Goal: Transaction & Acquisition: Purchase product/service

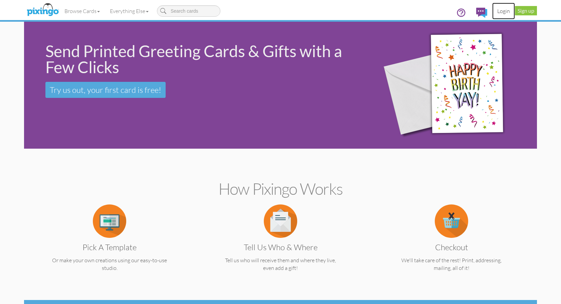
click at [504, 9] on link "Login" at bounding box center [503, 11] width 23 height 17
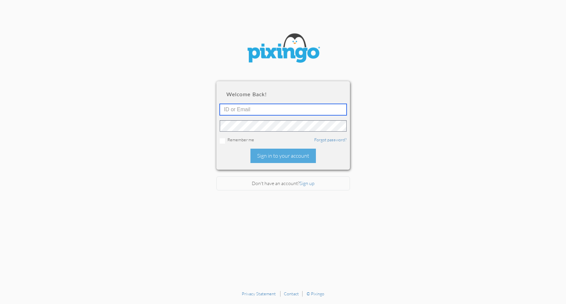
click at [239, 109] on input "text" at bounding box center [283, 109] width 127 height 11
type input "3077"
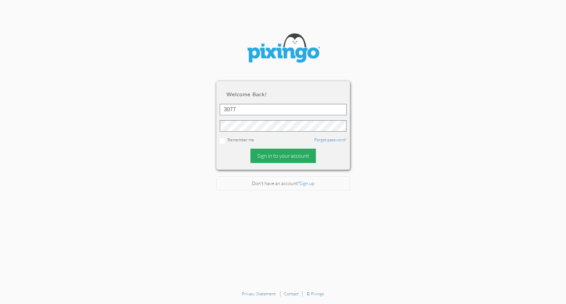
click at [286, 159] on div "Sign in to your account" at bounding box center [282, 155] width 65 height 14
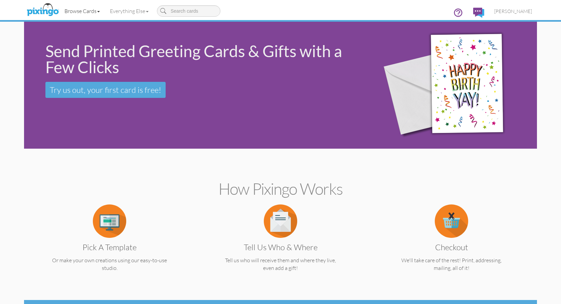
click at [101, 11] on link "Browse Cards" at bounding box center [81, 11] width 45 height 17
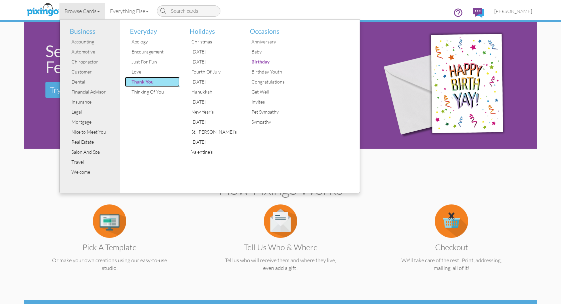
click at [143, 81] on div "Thank You" at bounding box center [155, 82] width 50 height 10
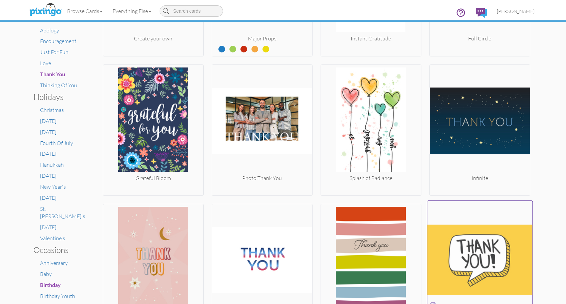
scroll to position [230, 0]
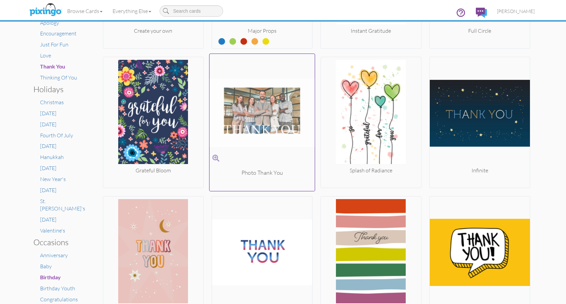
click at [268, 113] on img at bounding box center [261, 112] width 105 height 112
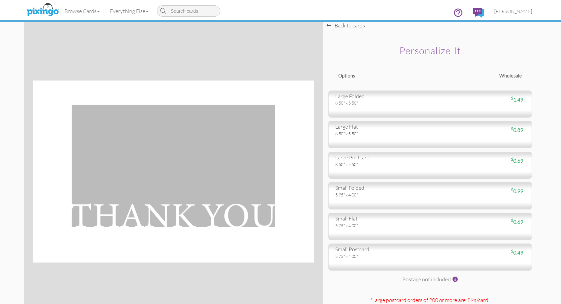
click at [391, 192] on div "5.75" x 4.00"" at bounding box center [380, 195] width 90 height 6
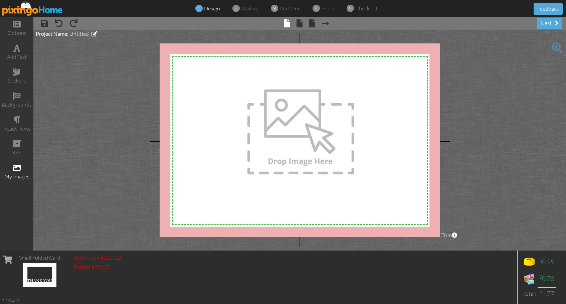
click at [18, 165] on span at bounding box center [17, 167] width 8 height 8
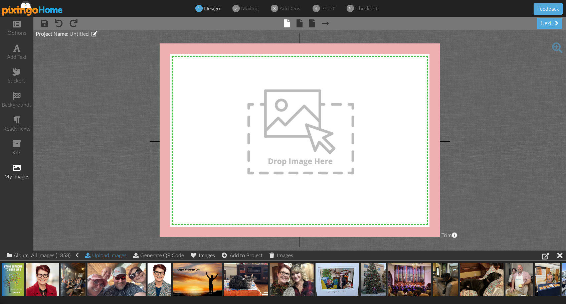
click at [102, 253] on div "Upload Images" at bounding box center [105, 255] width 41 height 10
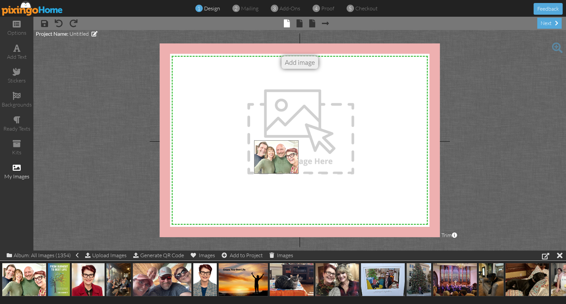
drag, startPoint x: 12, startPoint y: 283, endPoint x: 270, endPoint y: 155, distance: 288.0
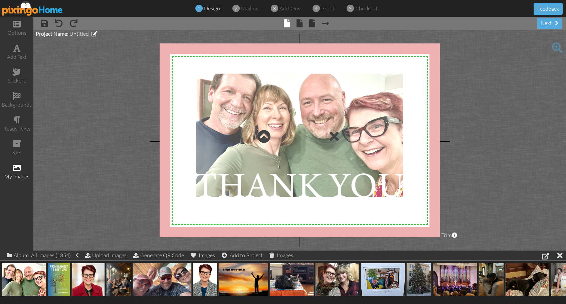
click at [279, 149] on div at bounding box center [299, 136] width 213 height 130
click at [213, 85] on div at bounding box center [299, 136] width 213 height 130
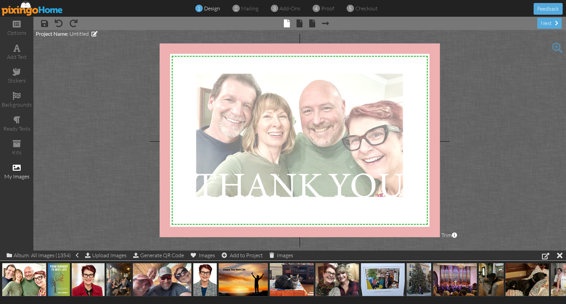
drag, startPoint x: 327, startPoint y: 105, endPoint x: 320, endPoint y: 112, distance: 10.6
click at [320, 112] on div at bounding box center [299, 136] width 213 height 130
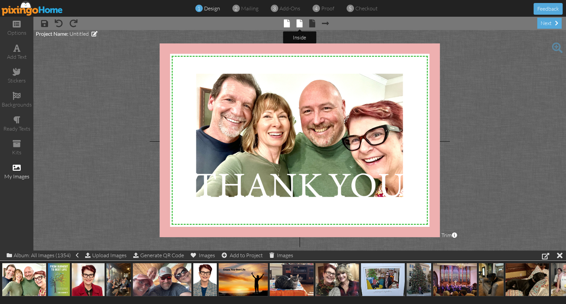
click at [300, 23] on span at bounding box center [299, 23] width 6 height 8
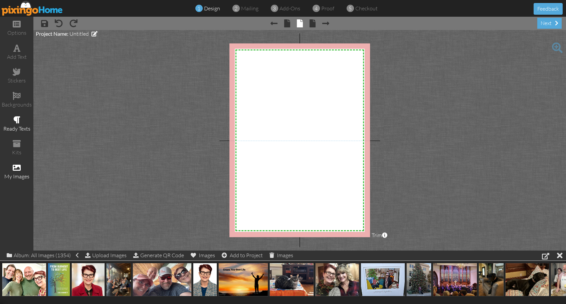
click at [18, 119] on span at bounding box center [16, 120] width 7 height 8
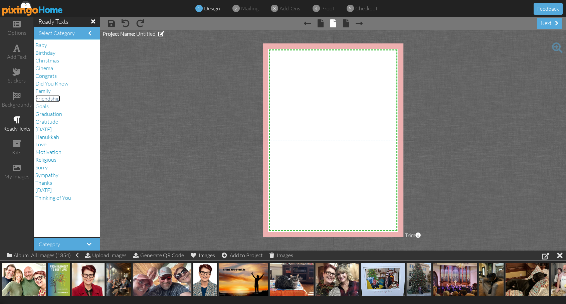
click at [49, 97] on span "Friendship" at bounding box center [47, 98] width 25 height 7
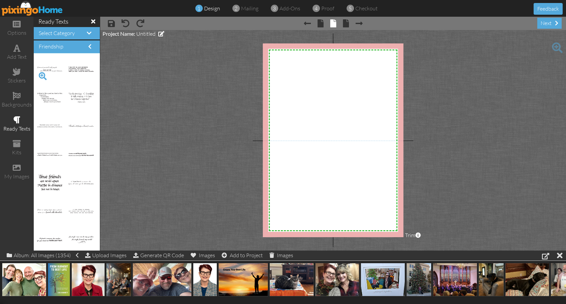
click at [42, 73] on span at bounding box center [42, 75] width 11 height 11
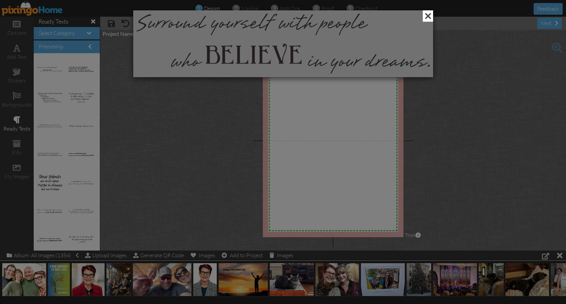
click at [429, 16] on span at bounding box center [427, 15] width 10 height 11
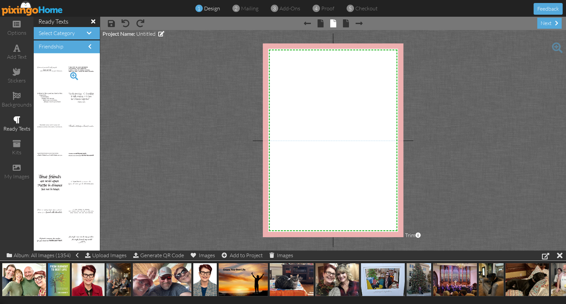
click at [69, 73] on span at bounding box center [73, 75] width 11 height 11
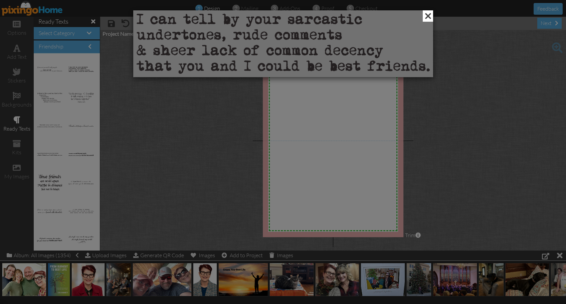
click at [428, 18] on span at bounding box center [427, 15] width 10 height 11
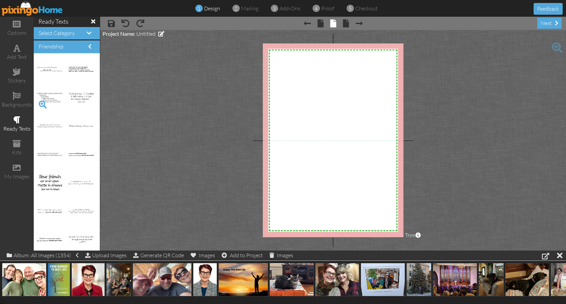
click at [42, 104] on span at bounding box center [42, 104] width 11 height 11
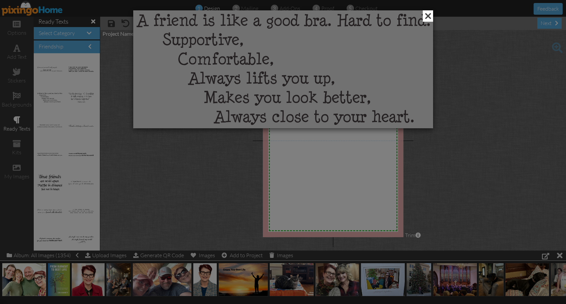
click at [428, 17] on span at bounding box center [427, 15] width 10 height 11
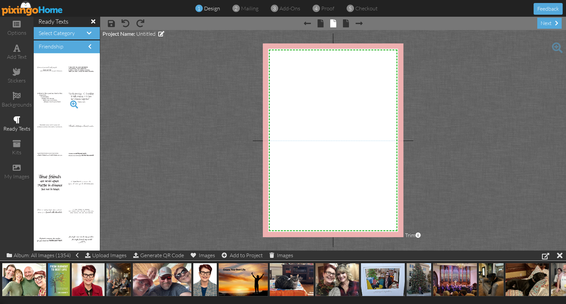
click at [69, 103] on span at bounding box center [73, 104] width 11 height 11
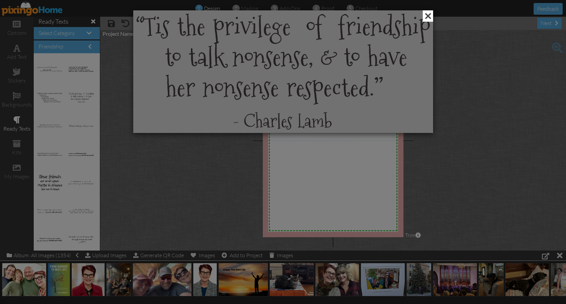
click at [427, 13] on span at bounding box center [427, 15] width 10 height 11
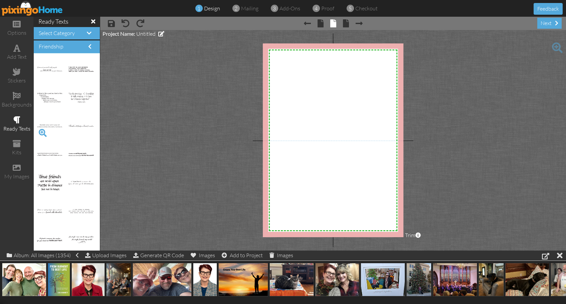
click at [43, 129] on span at bounding box center [42, 132] width 11 height 11
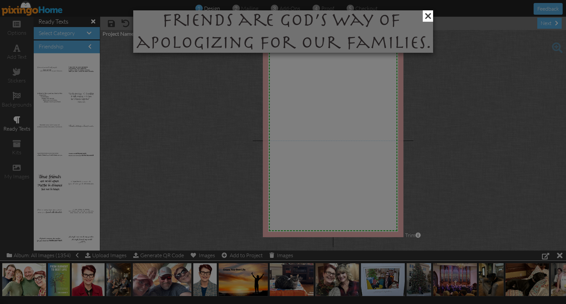
click at [429, 14] on span at bounding box center [427, 15] width 10 height 11
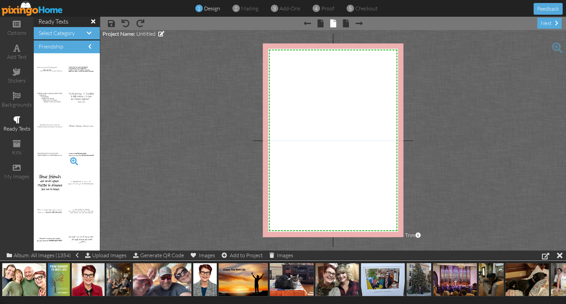
click at [70, 160] on span at bounding box center [73, 160] width 11 height 11
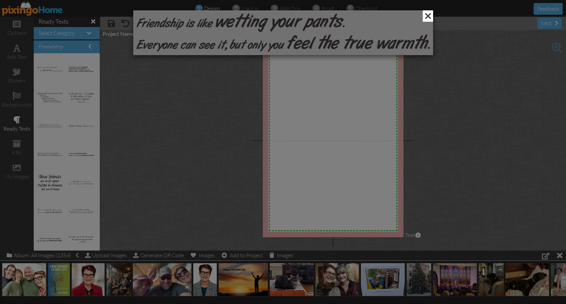
click at [428, 17] on span at bounding box center [427, 15] width 10 height 11
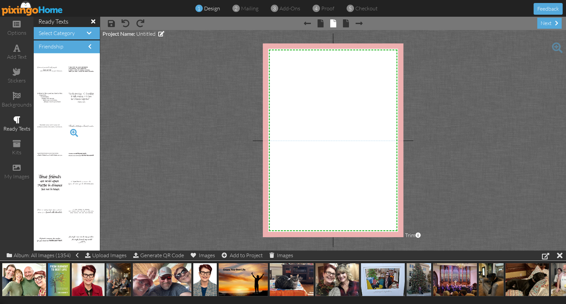
click at [69, 130] on span at bounding box center [73, 132] width 11 height 11
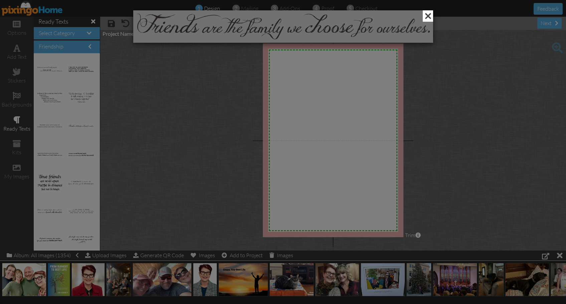
click at [430, 15] on span at bounding box center [427, 15] width 10 height 11
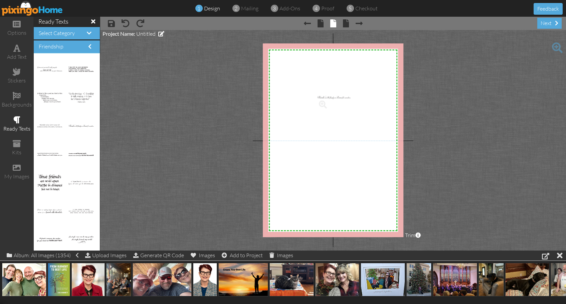
drag, startPoint x: 74, startPoint y: 125, endPoint x: 328, endPoint y: 97, distance: 255.1
drag, startPoint x: 318, startPoint y: 87, endPoint x: 319, endPoint y: 93, distance: 5.8
click at [319, 93] on div "×" at bounding box center [303, 89] width 100 height 9
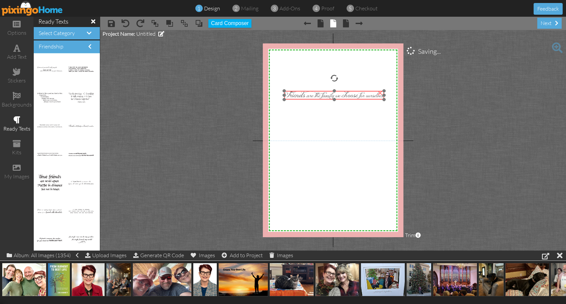
drag, startPoint x: 318, startPoint y: 85, endPoint x: 350, endPoint y: 91, distance: 32.2
click at [350, 91] on img at bounding box center [334, 95] width 100 height 9
drag, startPoint x: 285, startPoint y: 99, endPoint x: 288, endPoint y: 100, distance: 3.4
click at [288, 100] on div "×" at bounding box center [330, 95] width 107 height 9
click at [344, 93] on img at bounding box center [332, 94] width 107 height 9
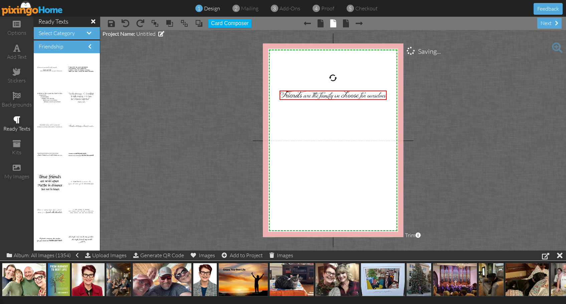
drag, startPoint x: 350, startPoint y: 174, endPoint x: 345, endPoint y: 178, distance: 6.3
click at [349, 176] on div "X X X X X X X X X X X X X X X X X X X X X X X X X X X X X X X X X X X X X X X X…" at bounding box center [333, 140] width 141 height 194
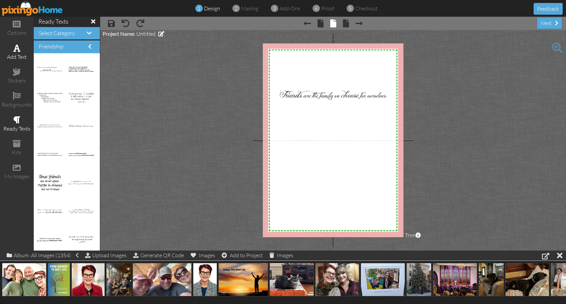
click at [16, 53] on div "add text" at bounding box center [16, 57] width 33 height 8
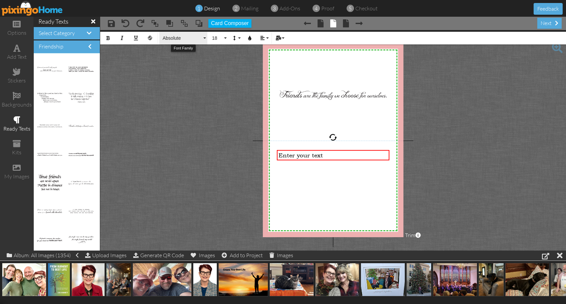
click at [205, 38] on button "Absolute" at bounding box center [183, 38] width 48 height 13
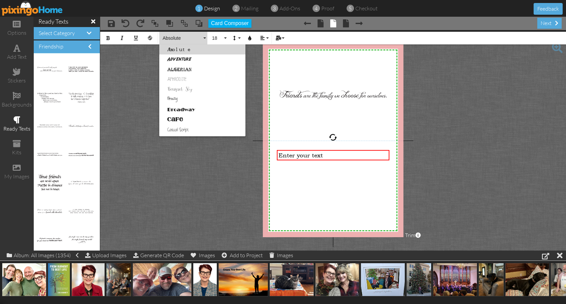
click at [177, 97] on link "Breezy" at bounding box center [202, 99] width 86 height 10
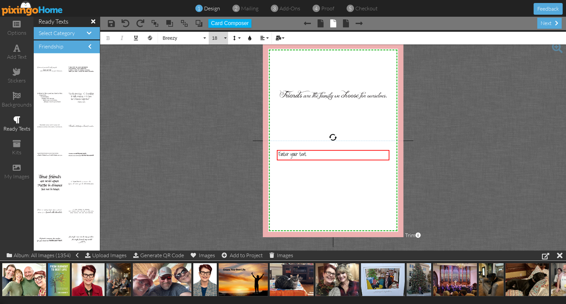
click at [225, 37] on button "18" at bounding box center [218, 38] width 19 height 13
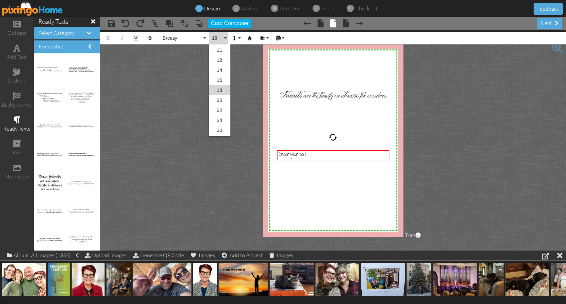
click at [218, 99] on link "20" at bounding box center [220, 100] width 22 height 10
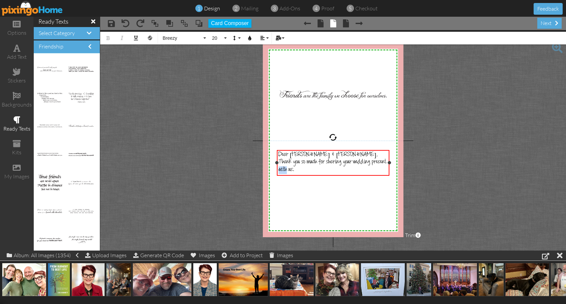
drag, startPoint x: 287, startPoint y: 169, endPoint x: 276, endPoint y: 169, distance: 10.4
click at [277, 169] on div "Dear [PERSON_NAME] & [PERSON_NAME], Thank you so much for sharing your wedding …" at bounding box center [333, 163] width 112 height 26
click at [302, 169] on div "Thank you so much for sharing your wedding present with us." at bounding box center [332, 166] width 109 height 15
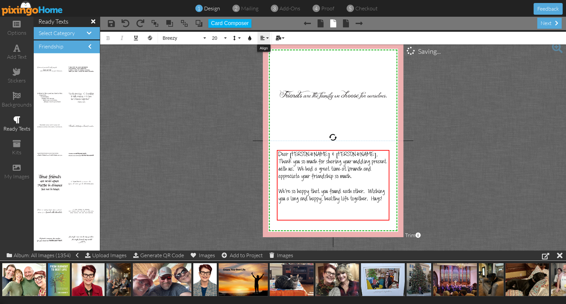
click at [267, 37] on button "Align" at bounding box center [263, 38] width 13 height 13
click at [273, 60] on link "[GEOGRAPHIC_DATA]" at bounding box center [267, 63] width 20 height 10
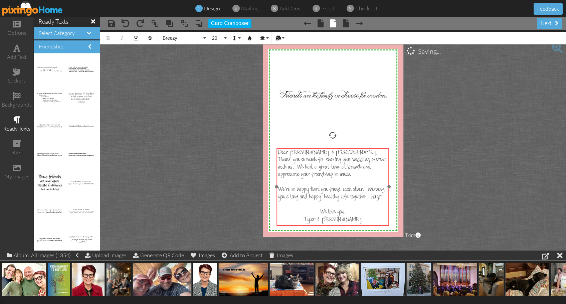
click at [336, 148] on div "Dear [PERSON_NAME] & [PERSON_NAME], Thank you so much for sharing your wedding …" at bounding box center [332, 187] width 112 height 78
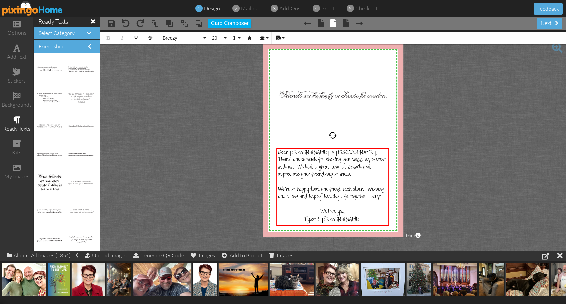
click at [494, 185] on project-studio-wrapper "X X X X X X X X X X X X X X X X X X X X X X X X X X X X X X X X X X X X X X X X…" at bounding box center [332, 140] width 465 height 220
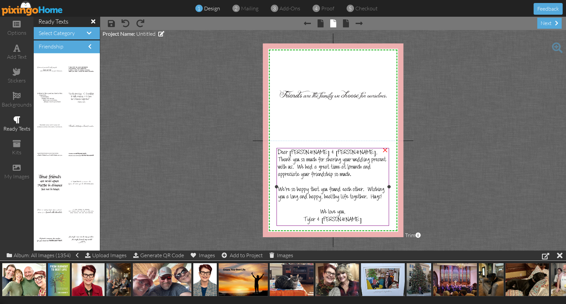
click at [370, 214] on div "We love you," at bounding box center [332, 212] width 109 height 7
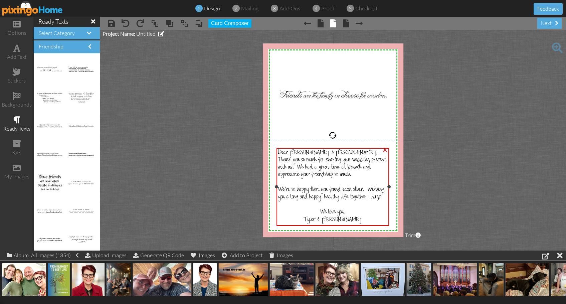
click at [362, 212] on div "We love you," at bounding box center [332, 212] width 109 height 7
click at [284, 198] on span "We're so happy that you found each other. Wishing you a long and happy, healthy…" at bounding box center [331, 194] width 106 height 15
click at [283, 195] on span "We're so happy that you found each other. Wishing you a long and happy, healthy…" at bounding box center [331, 194] width 106 height 15
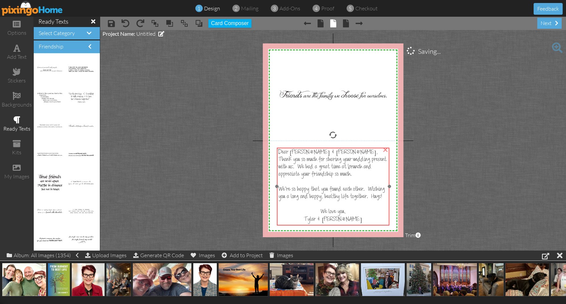
click at [283, 195] on span "We're so happy that you found each other. Wishing you a long and happy, healthy…" at bounding box center [331, 193] width 106 height 15
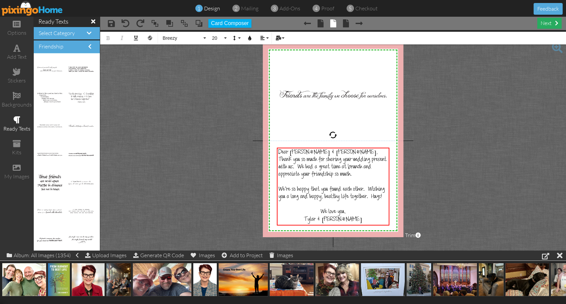
click at [547, 22] on div "next" at bounding box center [549, 23] width 24 height 11
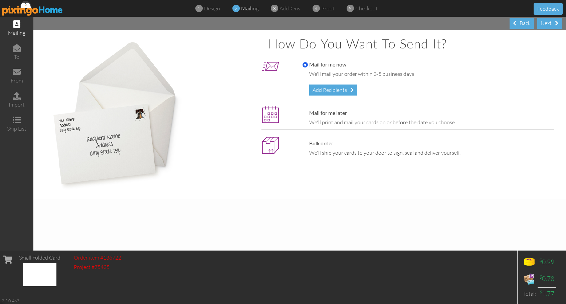
click at [330, 89] on div "Add Recipients" at bounding box center [333, 89] width 48 height 11
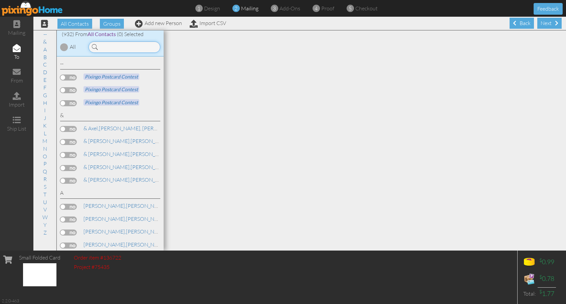
click at [107, 47] on input at bounding box center [124, 46] width 72 height 11
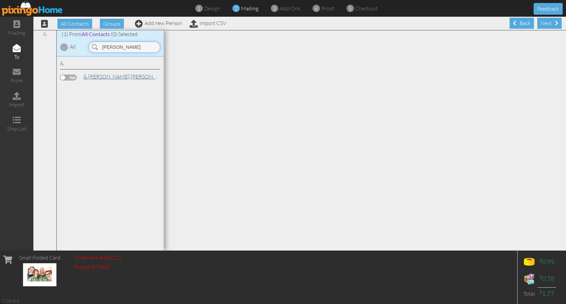
type input "[PERSON_NAME]"
click at [102, 76] on span "& [PERSON_NAME]," at bounding box center [106, 76] width 47 height 7
click at [72, 76] on label at bounding box center [68, 77] width 17 height 6
click at [0, 0] on input "checkbox" at bounding box center [0, 0] width 0 height 0
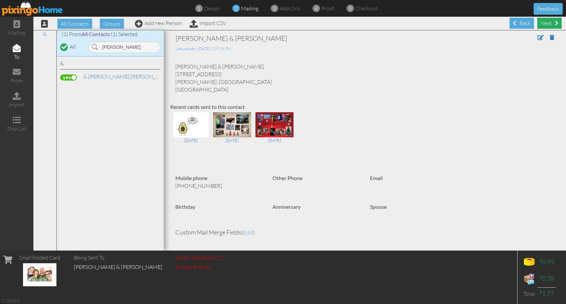
click at [539, 22] on div "Next" at bounding box center [549, 23] width 24 height 11
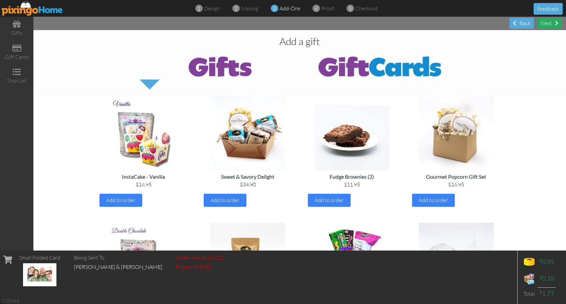
click at [543, 23] on div "Next" at bounding box center [549, 23] width 24 height 11
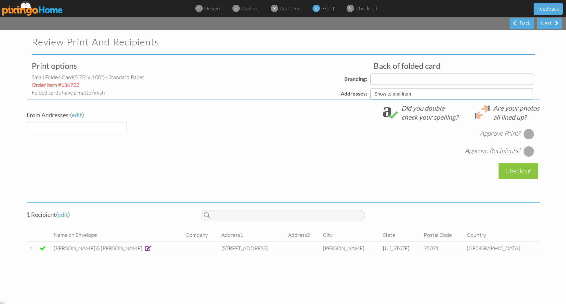
select select "object:4941"
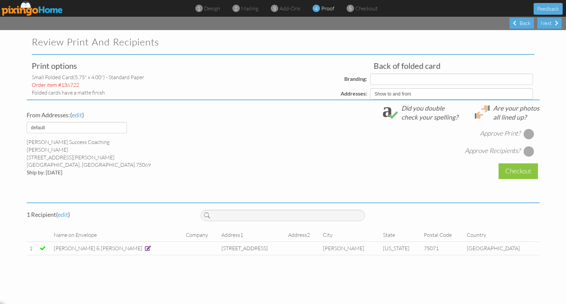
select select "object:4945"
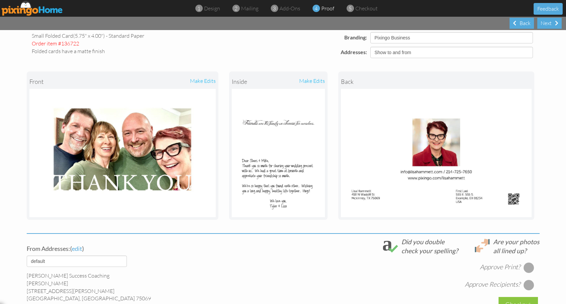
scroll to position [119, 0]
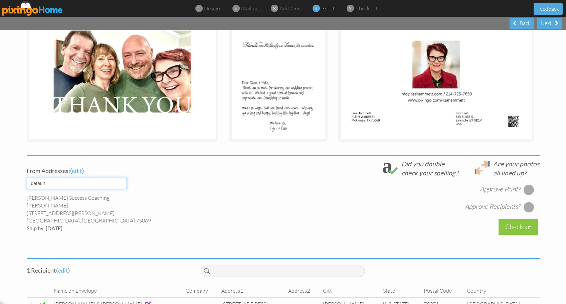
click at [122, 183] on select "default [PERSON_NAME] & [PERSON_NAME]" at bounding box center [77, 182] width 100 height 11
select select "object:4942"
click at [27, 177] on select "default [PERSON_NAME] & [PERSON_NAME]" at bounding box center [77, 182] width 100 height 11
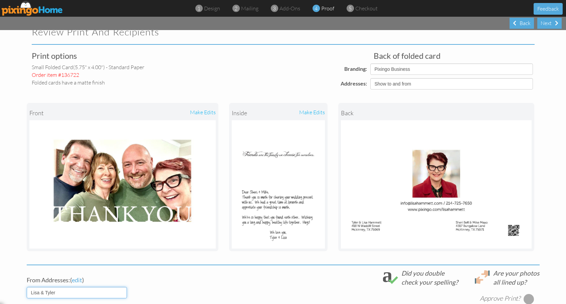
scroll to position [10, 0]
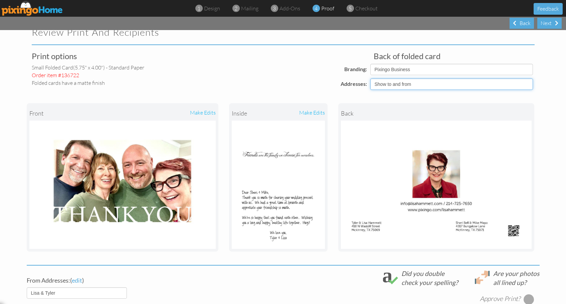
click at [526, 83] on select "Show to and from Show from only Hide to and from" at bounding box center [451, 83] width 162 height 11
select select "object:4940"
click at [370, 78] on select "Show to and from Show from only Hide to and from" at bounding box center [451, 83] width 162 height 11
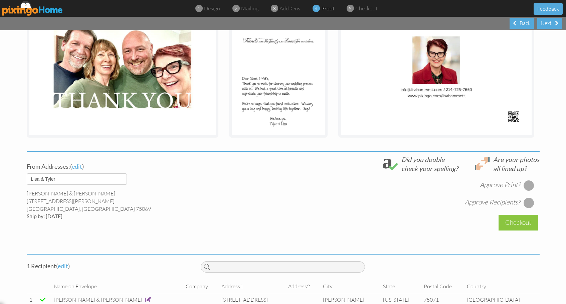
scroll to position [124, 0]
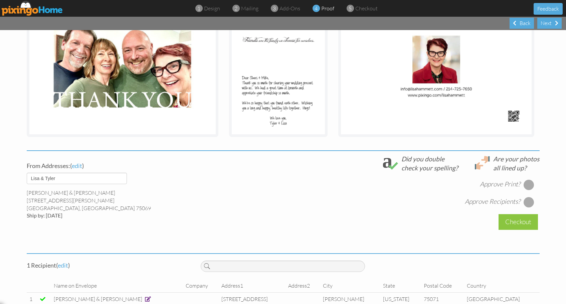
click at [525, 181] on div at bounding box center [528, 184] width 11 height 11
click at [523, 200] on div at bounding box center [528, 202] width 11 height 11
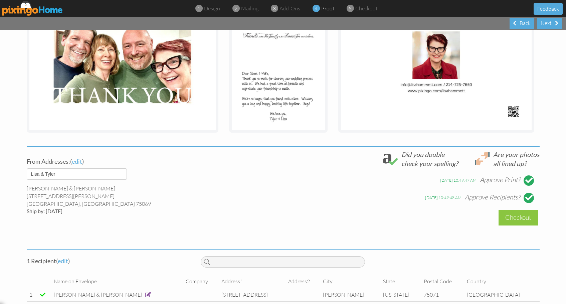
scroll to position [139, 0]
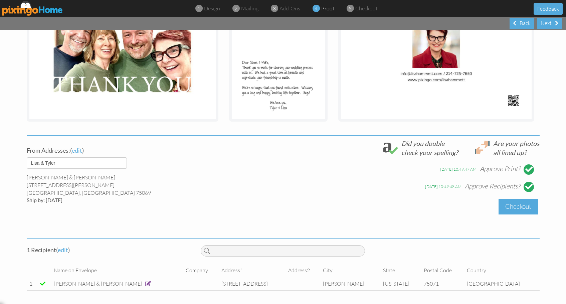
click at [521, 204] on div "Checkout" at bounding box center [517, 207] width 39 height 16
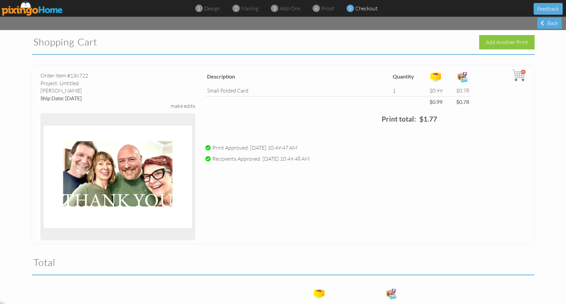
scroll to position [120, 0]
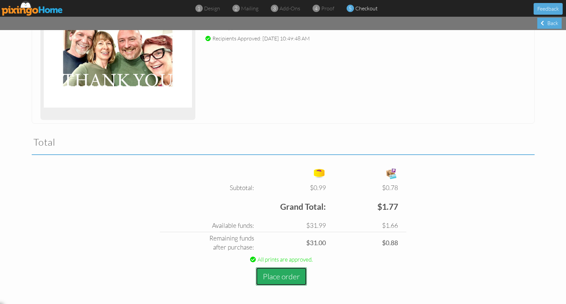
click at [286, 274] on button "Place order" at bounding box center [281, 276] width 51 height 18
